Goal: Task Accomplishment & Management: Complete application form

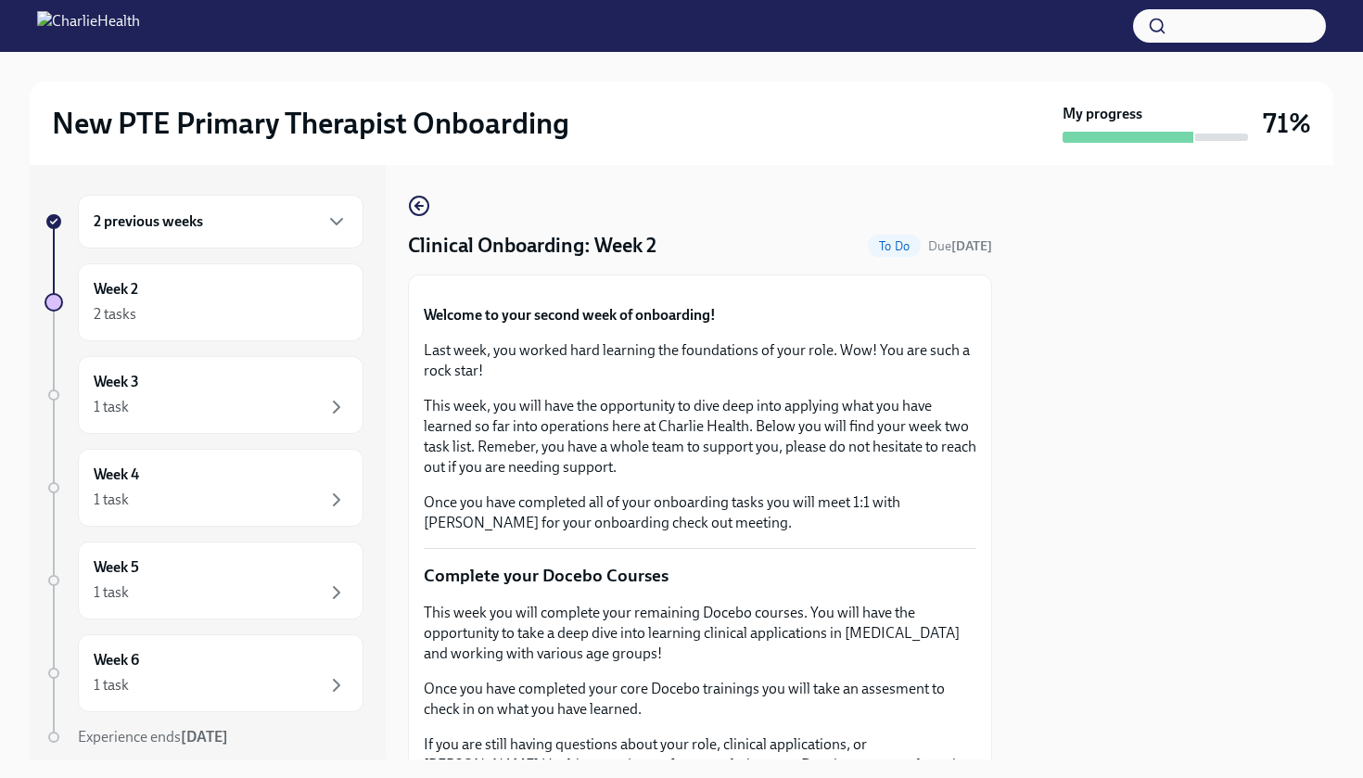
scroll to position [1625, 0]
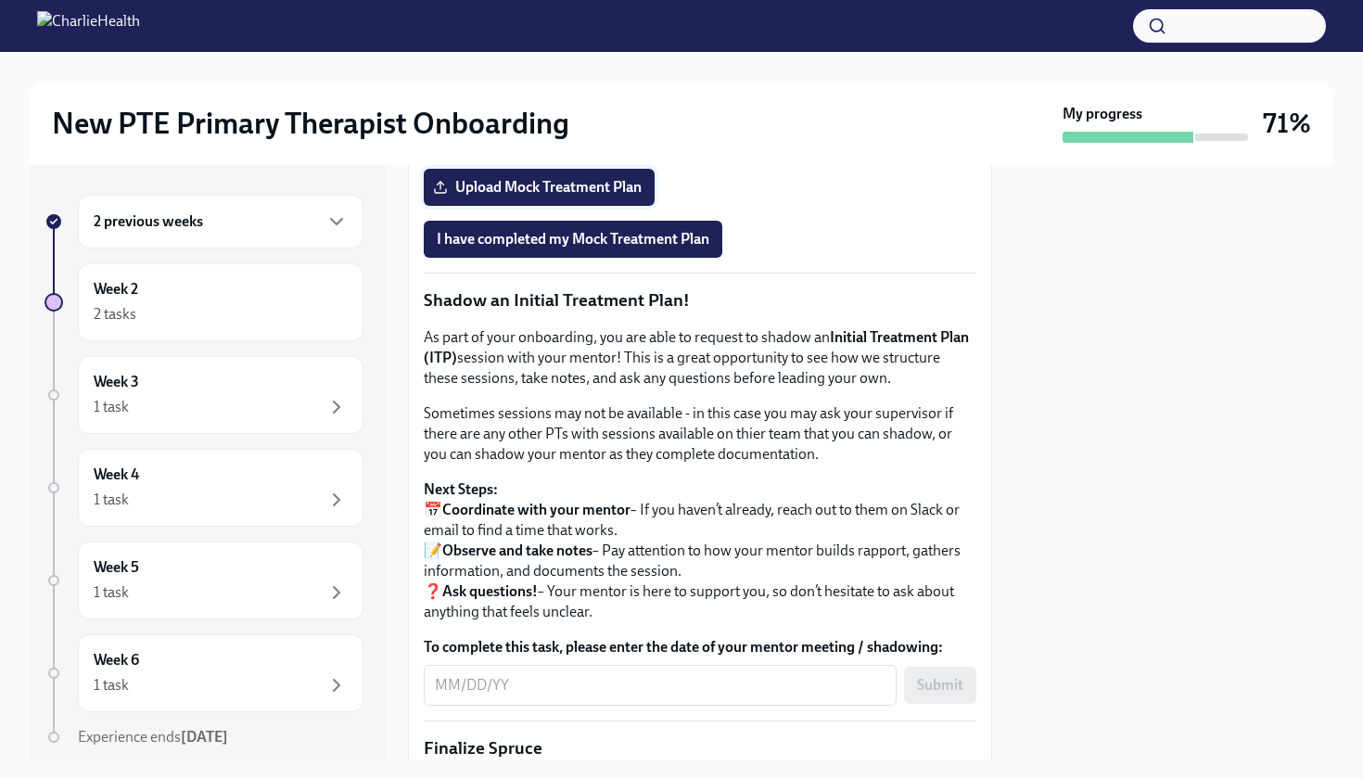
click at [591, 197] on span "Upload Mock Treatment Plan" at bounding box center [539, 187] width 205 height 19
click at [0, 0] on input "Upload Mock Treatment Plan" at bounding box center [0, 0] width 0 height 0
click at [561, 197] on span "Upload Mock Treatment Plan" at bounding box center [539, 187] width 205 height 19
click at [0, 0] on input "Upload Mock Treatment Plan" at bounding box center [0, 0] width 0 height 0
click at [592, 197] on span "Upload Mock Treatment Plan" at bounding box center [539, 187] width 205 height 19
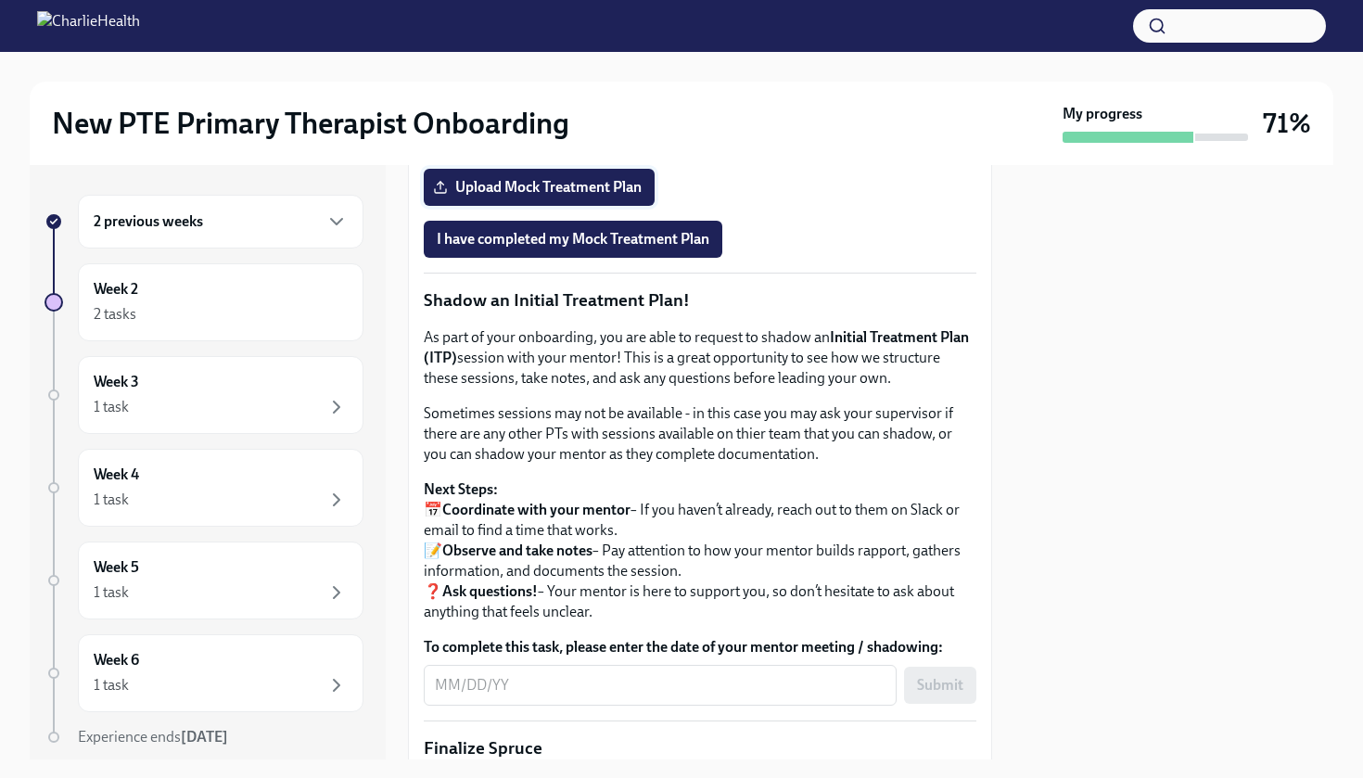
click at [0, 0] on input "Upload Mock Treatment Plan" at bounding box center [0, 0] width 0 height 0
click at [611, 248] on span "I have completed my Mock Treatment Plan" at bounding box center [573, 239] width 273 height 19
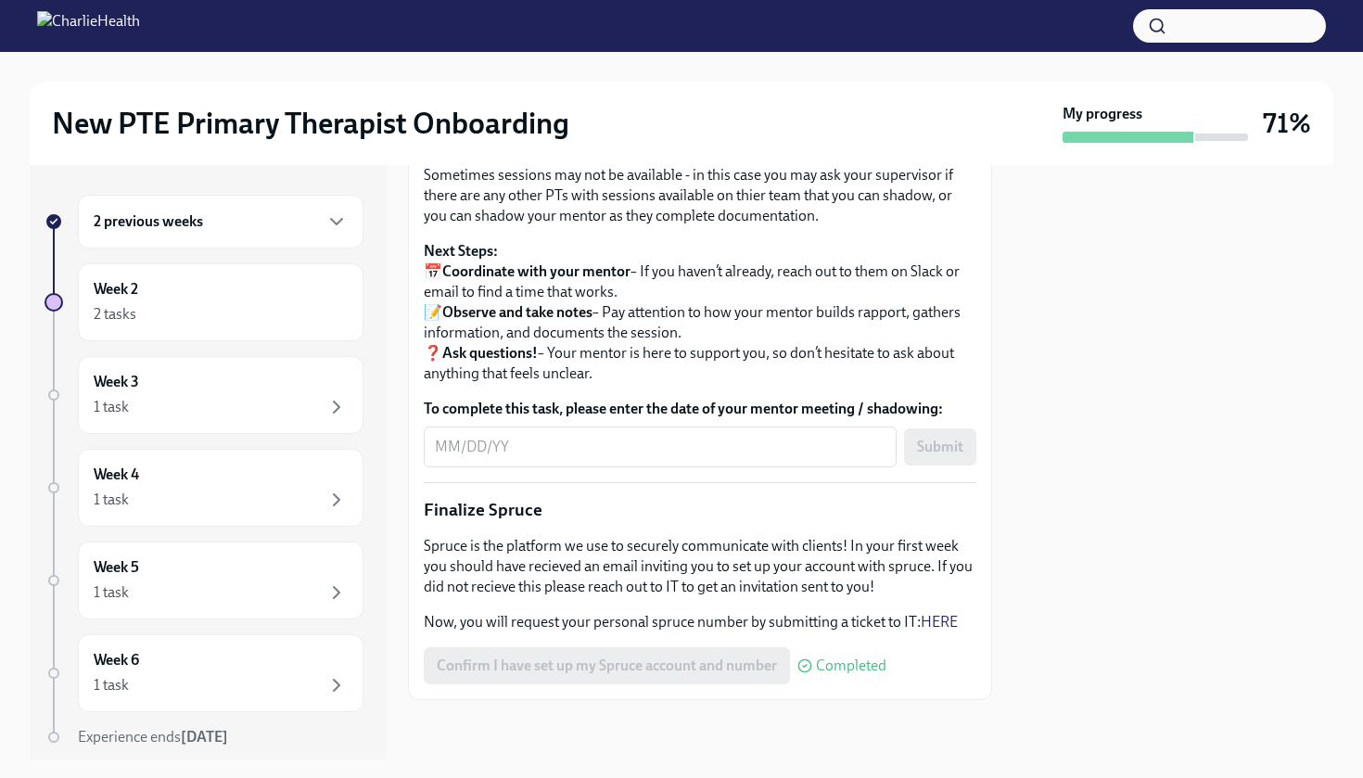
scroll to position [1973, 0]
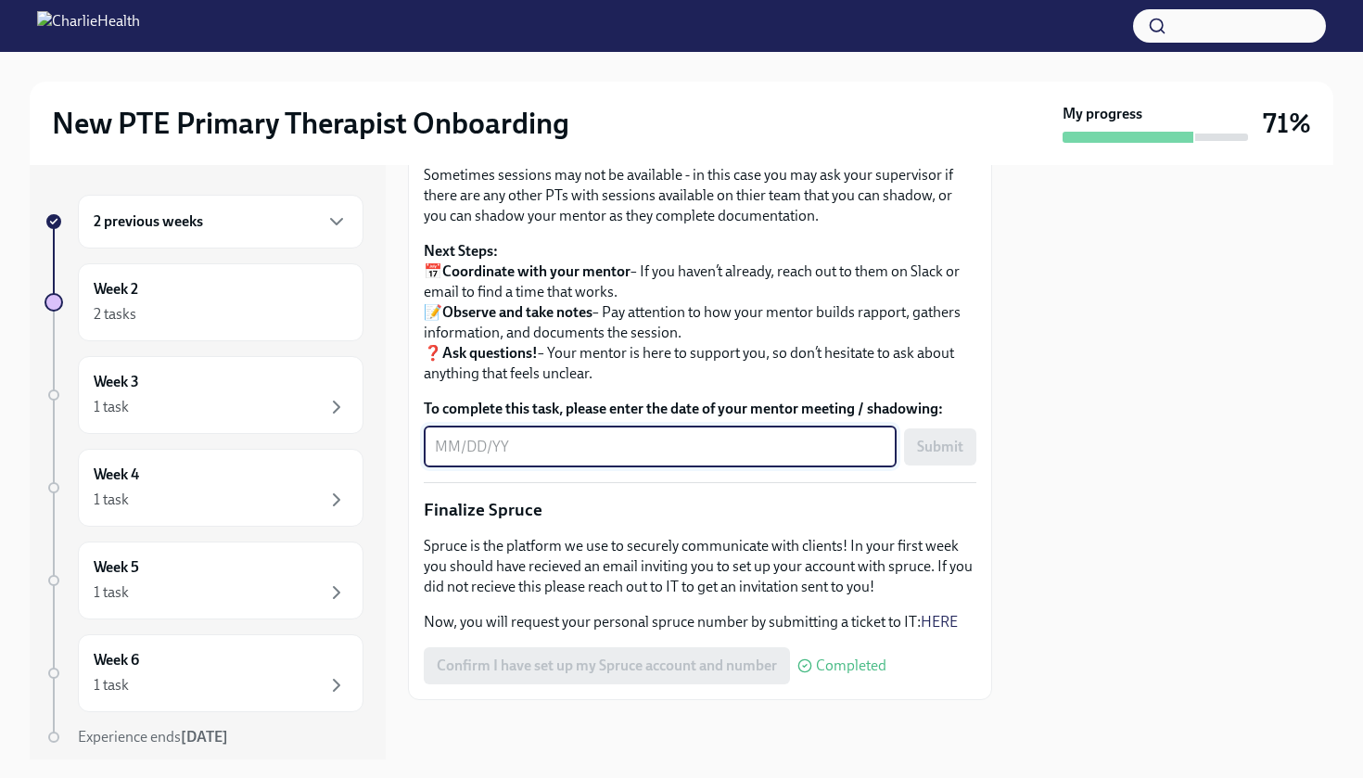
click at [654, 458] on textarea "To complete this task, please enter the date of your mentor meeting / shadowing:" at bounding box center [660, 447] width 450 height 22
type textarea "[DATE]"
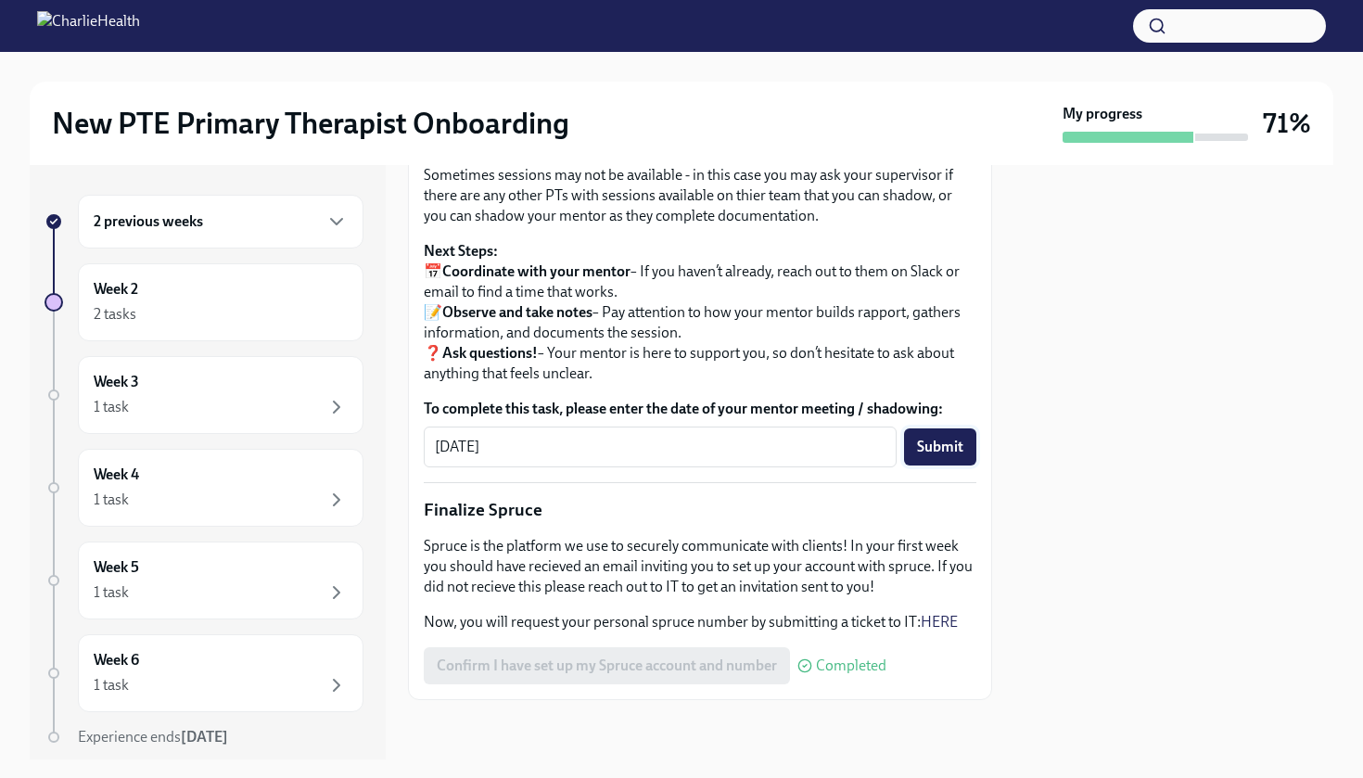
click at [957, 456] on span "Submit" at bounding box center [940, 447] width 46 height 19
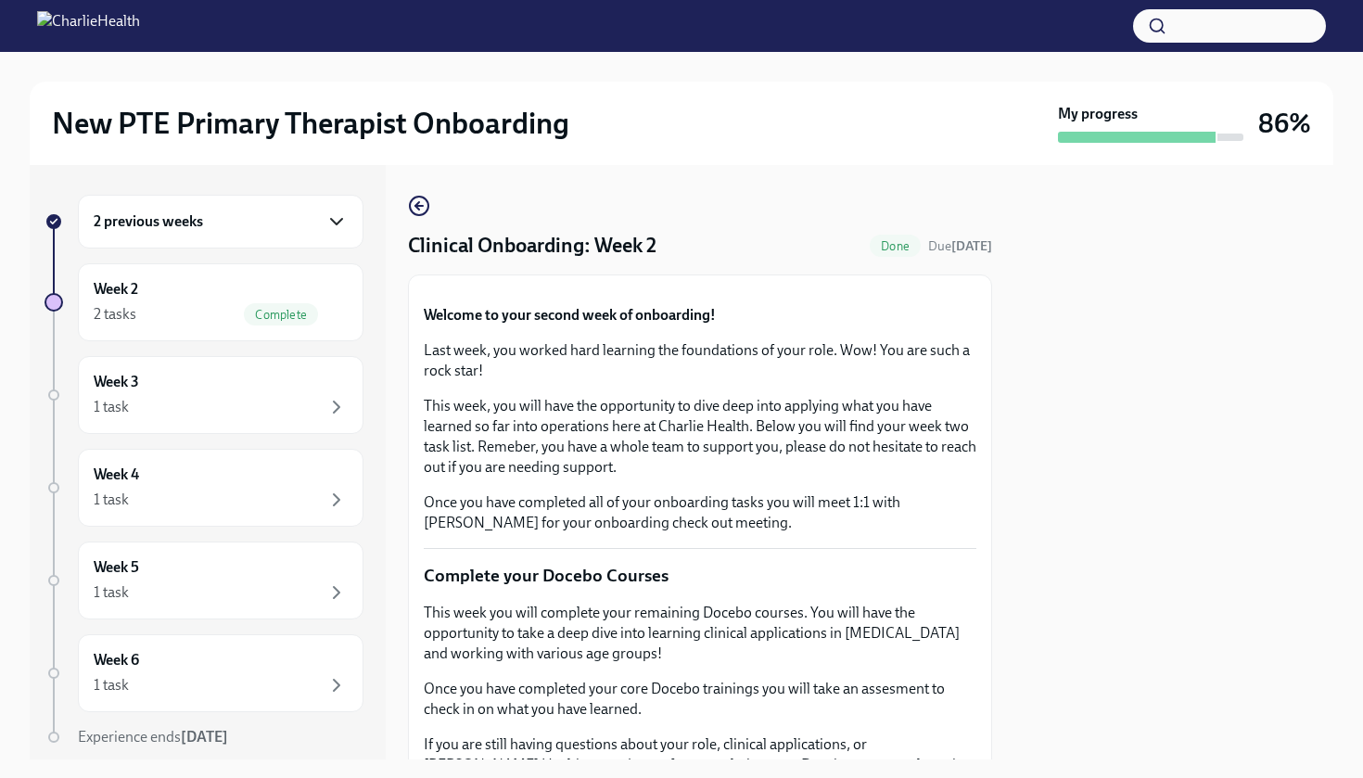
scroll to position [0, 0]
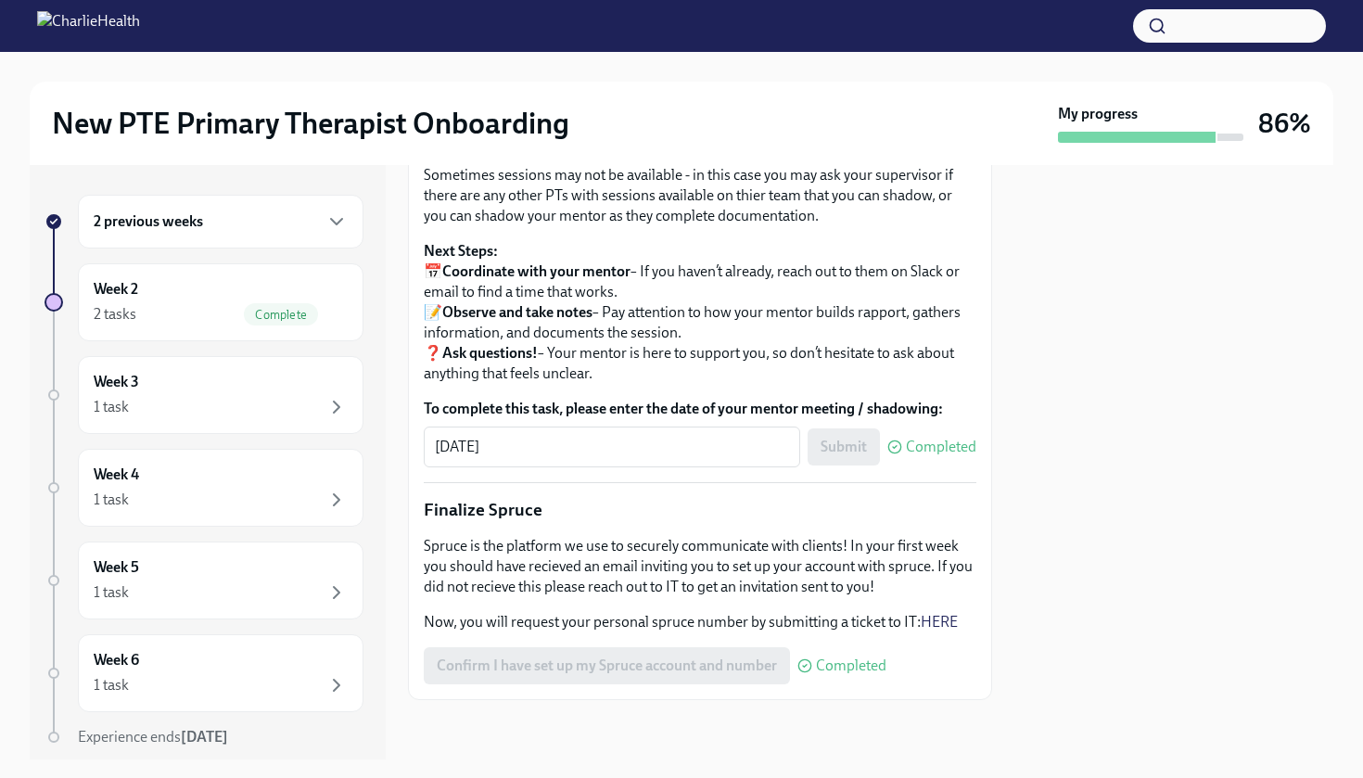
scroll to position [2106, 0]
click at [248, 323] on div "Complete" at bounding box center [281, 314] width 74 height 22
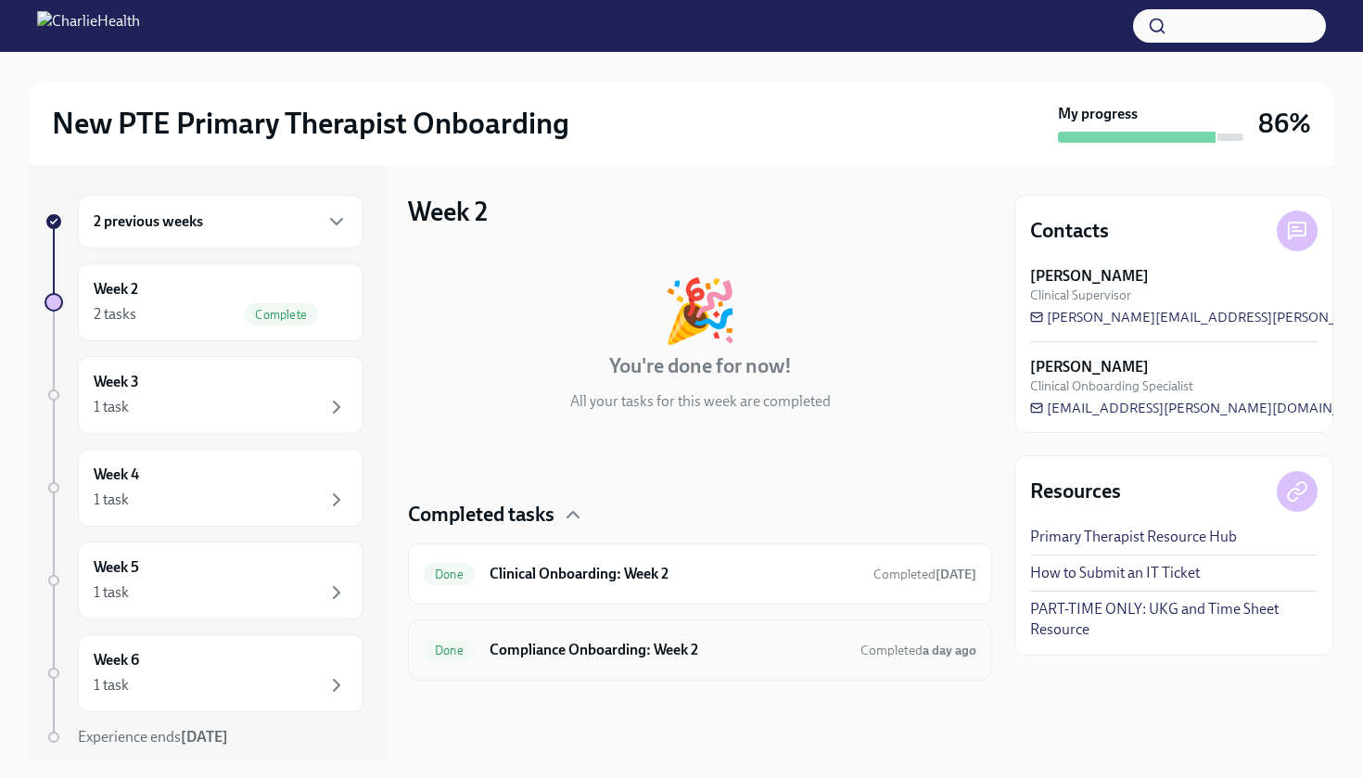
click at [516, 648] on h6 "Compliance Onboarding: Week 2" at bounding box center [667, 650] width 356 height 20
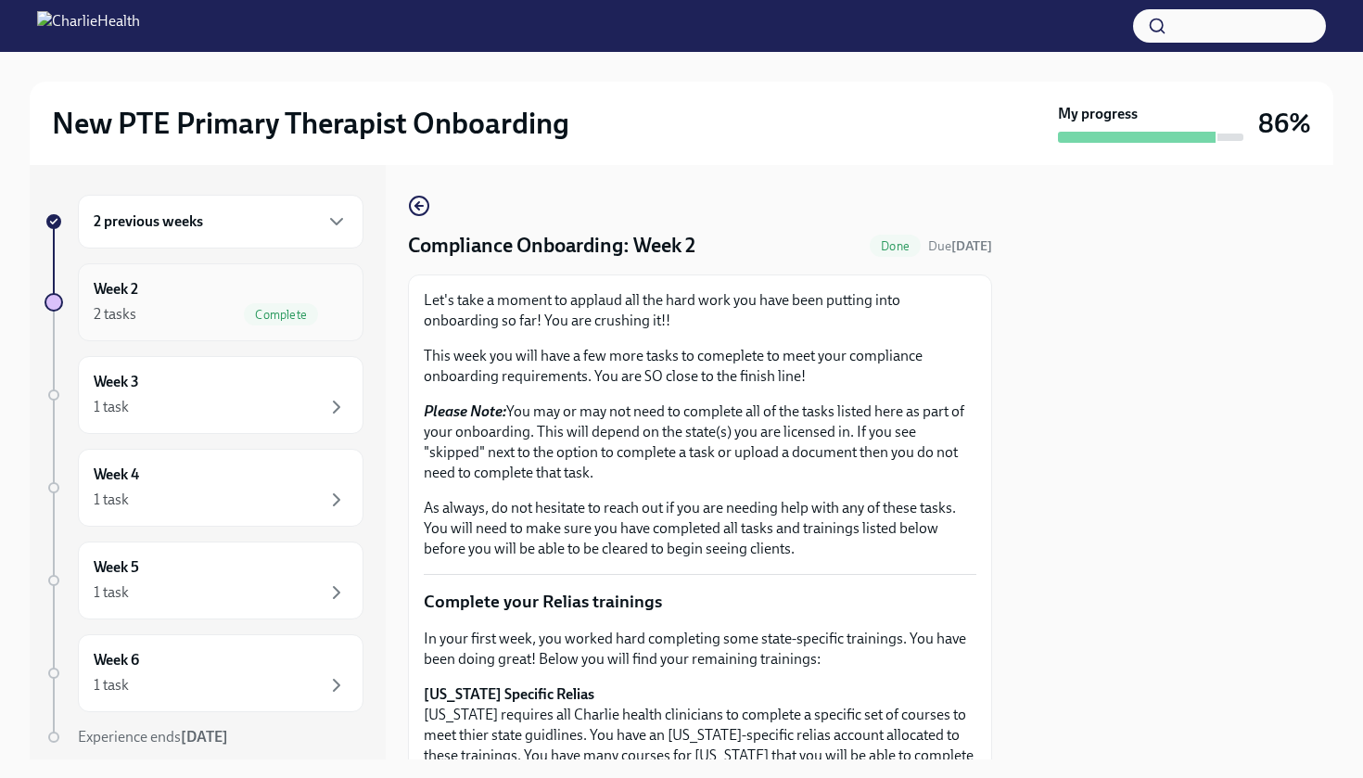
click at [241, 302] on div "Week 2 2 tasks Complete" at bounding box center [221, 302] width 254 height 46
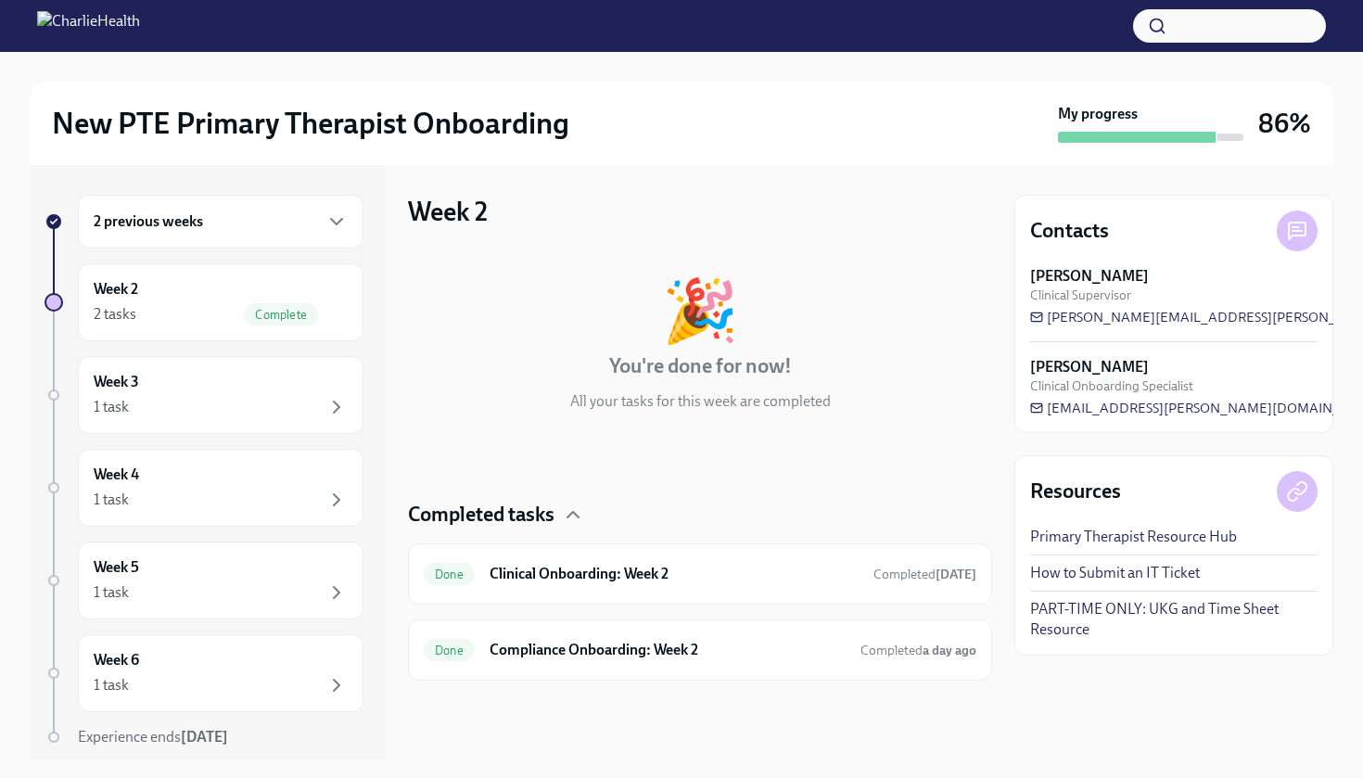
click at [1078, 626] on link "PART-TIME ONLY: UKG and Time Sheet Resource" at bounding box center [1173, 619] width 287 height 41
click at [257, 401] on div "1 task" at bounding box center [221, 407] width 254 height 22
